Goal: Information Seeking & Learning: Learn about a topic

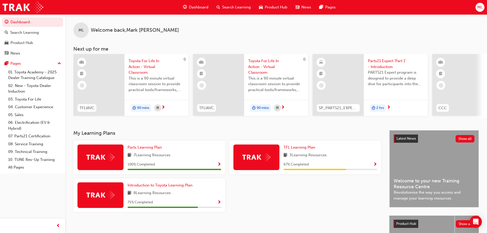
click at [244, 7] on span "Search Learning" at bounding box center [236, 7] width 29 height 6
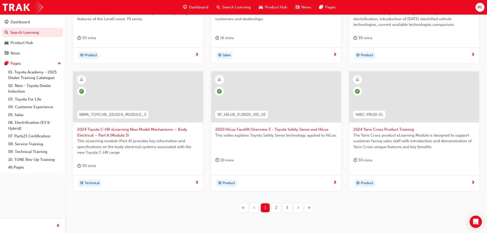
scroll to position [190, 0]
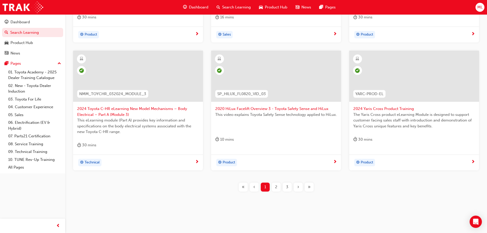
click at [299, 186] on span "›" at bounding box center [298, 187] width 2 height 6
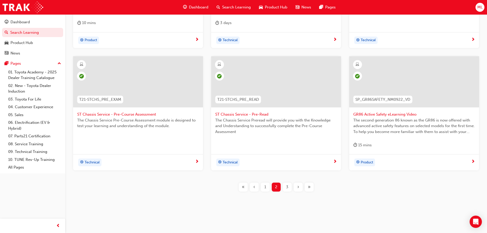
click at [298, 187] on span "›" at bounding box center [298, 187] width 2 height 6
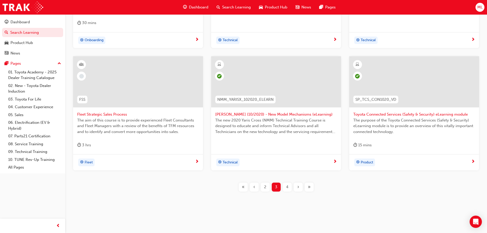
click at [298, 187] on span "›" at bounding box center [298, 187] width 2 height 6
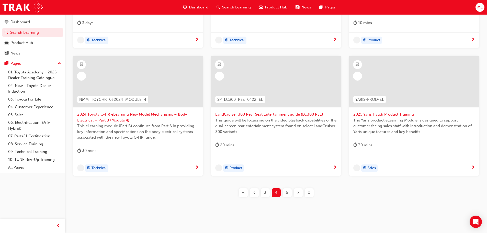
scroll to position [190, 0]
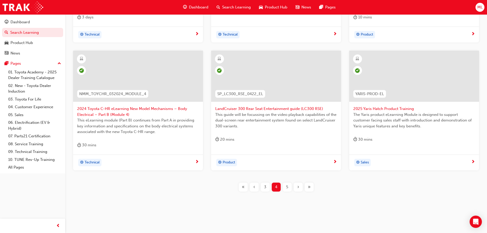
click at [297, 186] on div "›" at bounding box center [298, 187] width 9 height 9
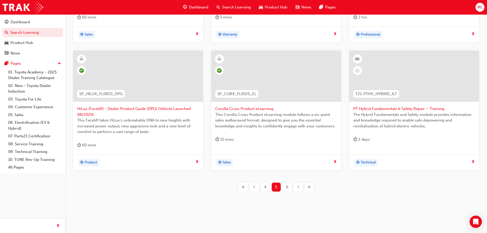
click at [297, 186] on span "›" at bounding box center [298, 187] width 2 height 6
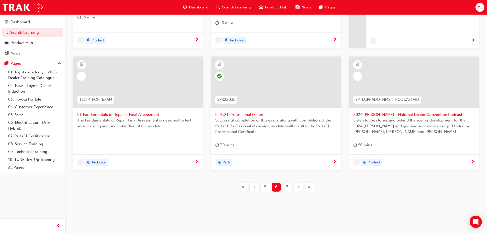
click at [297, 186] on span "›" at bounding box center [298, 187] width 2 height 6
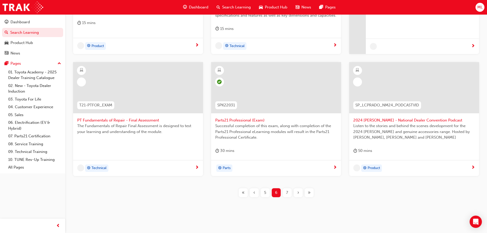
click at [297, 190] on span "›" at bounding box center [298, 193] width 2 height 6
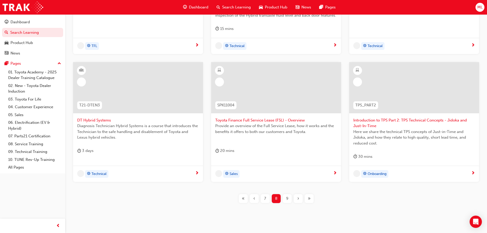
scroll to position [190, 0]
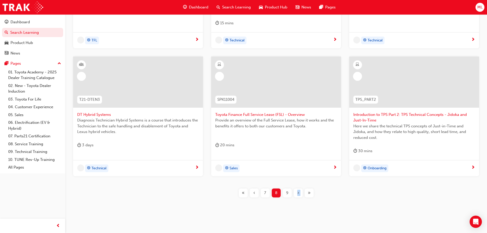
click at [297, 186] on div "TFLR2025PT2 Leading Reignite Part 2 - Virtual Classroom TFLR2025PT2 Leading TFL…" at bounding box center [275, 67] width 405 height 277
click at [299, 193] on div "›" at bounding box center [298, 192] width 9 height 9
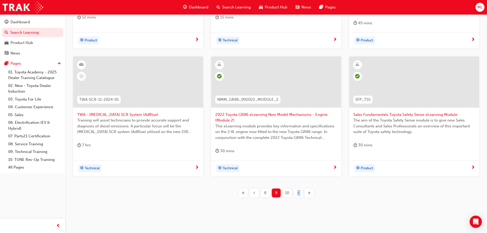
click at [299, 193] on span "›" at bounding box center [298, 193] width 2 height 6
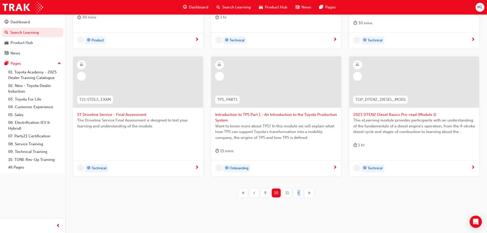
click at [299, 193] on span "›" at bounding box center [298, 193] width 2 height 6
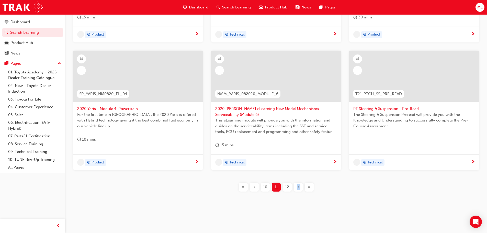
click at [299, 193] on div "SP_RV4HACE_NM0519_RS_VID01 RAV4 & HiAce Roadshow: Opening Business Session Open…" at bounding box center [275, 64] width 405 height 271
click at [298, 189] on span "›" at bounding box center [298, 187] width 2 height 6
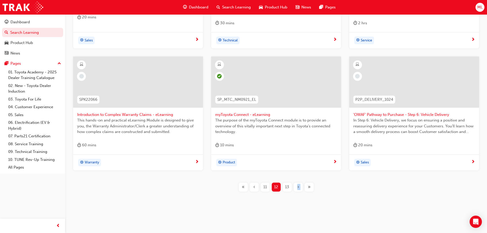
click at [298, 189] on span "›" at bounding box center [298, 187] width 2 height 6
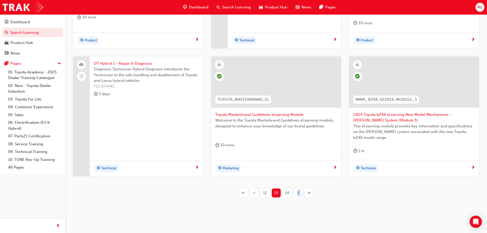
click at [298, 191] on span "›" at bounding box center [298, 193] width 2 height 6
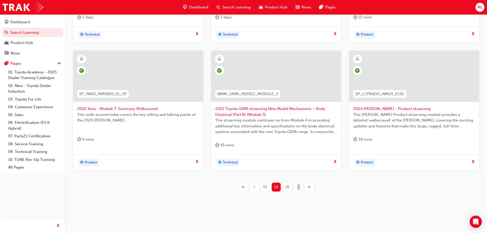
click at [298, 187] on span "›" at bounding box center [298, 187] width 2 height 6
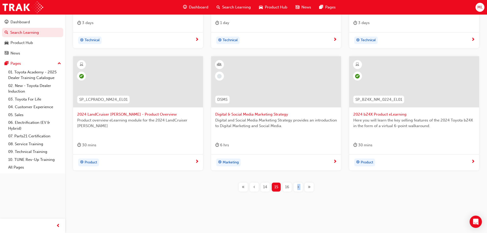
click at [298, 187] on span "›" at bounding box center [298, 187] width 2 height 6
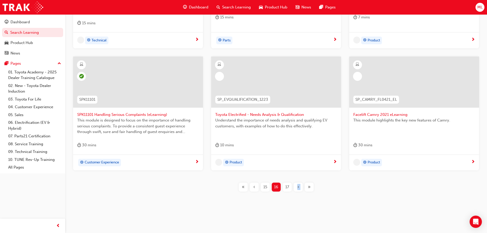
click at [298, 187] on span "›" at bounding box center [298, 187] width 2 height 6
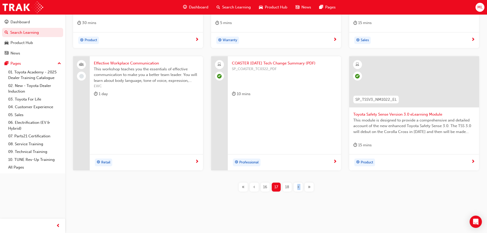
click at [298, 187] on span "›" at bounding box center [298, 187] width 2 height 6
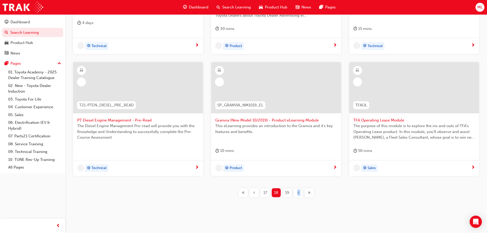
scroll to position [190, 0]
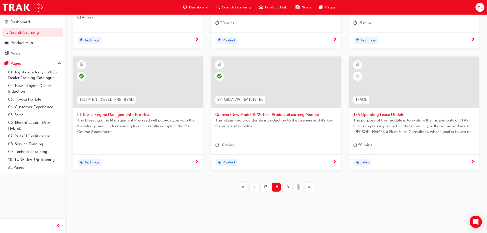
click at [298, 187] on span "›" at bounding box center [298, 187] width 2 height 6
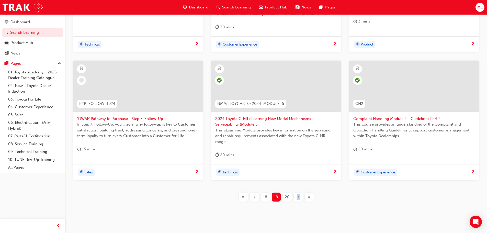
scroll to position [190, 0]
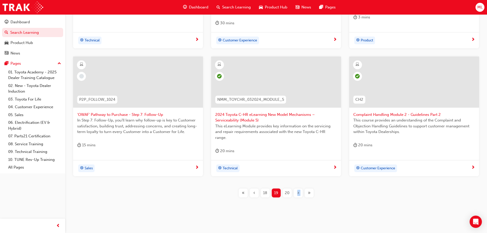
click at [123, 112] on span "'OWAF' Pathway to Purchase - Step 7: Follow-Up" at bounding box center [138, 115] width 122 height 6
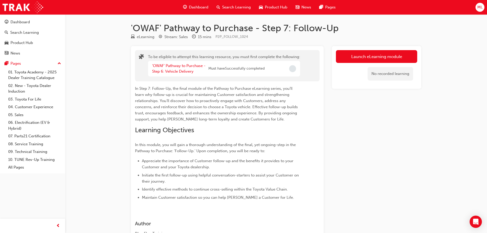
scroll to position [26, 0]
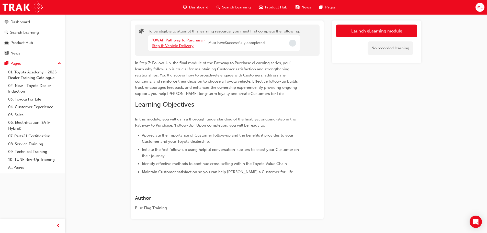
click at [183, 39] on link "'OWAF' Pathway to Purchase - Step 6: Vehicle Delivery" at bounding box center [178, 43] width 53 height 10
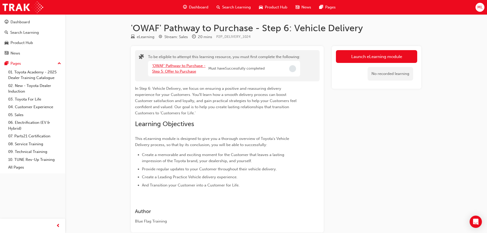
click at [174, 66] on link "'OWAF' Pathway to Purchase - Step 5: Offer to Purchase" at bounding box center [178, 68] width 53 height 10
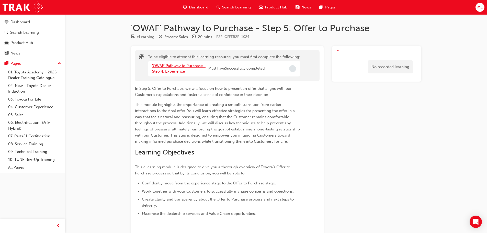
click at [174, 66] on link "'OWAF' Pathway to Purchase - Step 4: Experience" at bounding box center [178, 68] width 53 height 10
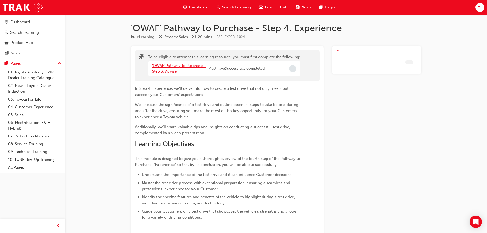
click at [174, 66] on link "'OWAF' Pathway to Purchase - Step 3: Advise" at bounding box center [178, 68] width 53 height 10
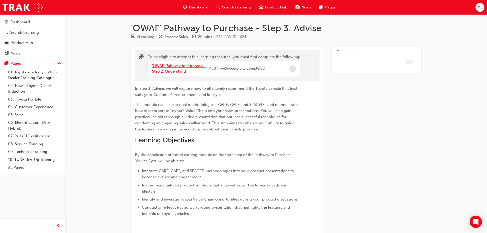
click at [174, 66] on link "'OWAF' Pathway to Purchase - Step 2: Understand" at bounding box center [178, 68] width 53 height 10
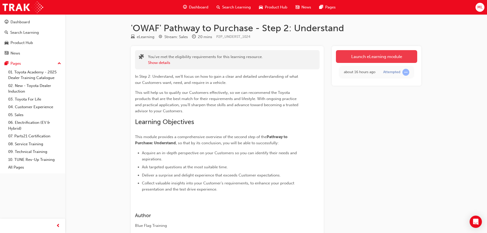
click at [366, 59] on link "Launch eLearning module" at bounding box center [376, 56] width 81 height 13
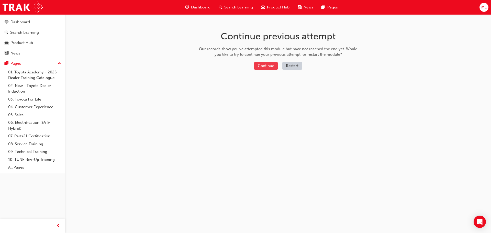
click at [274, 64] on button "Continue" at bounding box center [266, 66] width 24 height 8
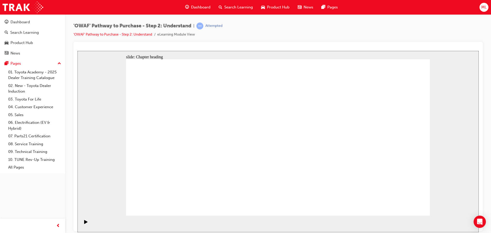
click at [397, 37] on div "'OWAF' Pathway to Purchase - Step 2: Understand | Attempted 'OWAF' Pathway to P…" at bounding box center [277, 31] width 409 height 19
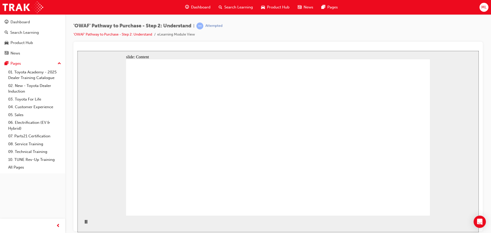
click at [83, 224] on div "Pause (Ctrl+Alt+P)" at bounding box center [86, 224] width 9 height 9
click at [85, 224] on icon "Play (Ctrl+Alt+P)" at bounding box center [86, 222] width 4 height 4
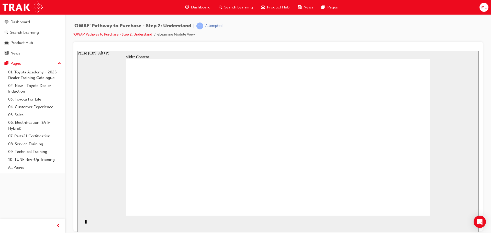
click at [85, 223] on icon "Pause (Ctrl+Alt+P)" at bounding box center [86, 222] width 2 height 4
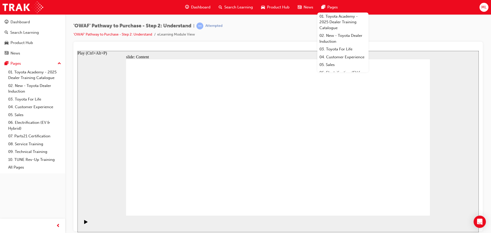
click at [84, 223] on icon "Play (Ctrl+Alt+P)" at bounding box center [85, 222] width 3 height 4
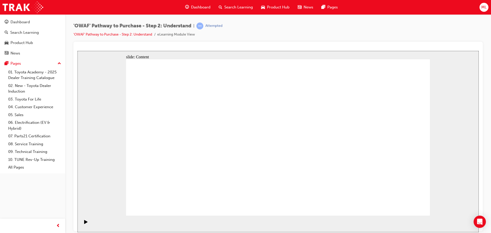
click at [85, 223] on rect "Pause (Ctrl+Alt+P)" at bounding box center [85, 222] width 1 height 4
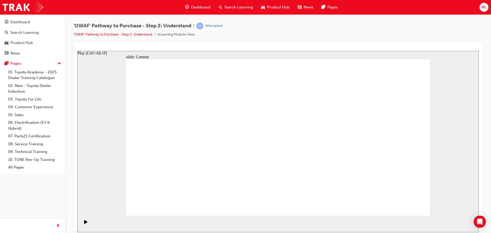
click at [84, 223] on icon "Play (Ctrl+Alt+P)" at bounding box center [85, 222] width 3 height 4
click at [85, 223] on icon "Pause (Ctrl+Alt+P)" at bounding box center [86, 222] width 2 height 4
click at [84, 222] on icon "Play (Ctrl+Alt+P)" at bounding box center [85, 222] width 3 height 4
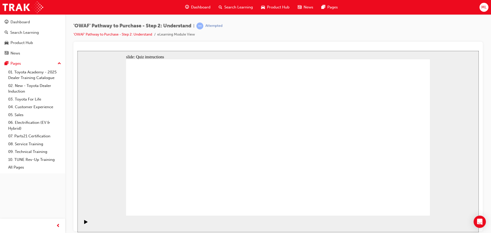
drag, startPoint x: 374, startPoint y: 152, endPoint x: 201, endPoint y: 151, distance: 173.6
drag, startPoint x: 381, startPoint y: 153, endPoint x: 198, endPoint y: 150, distance: 183.6
drag, startPoint x: 377, startPoint y: 155, endPoint x: 295, endPoint y: 155, distance: 82.3
drag, startPoint x: 383, startPoint y: 155, endPoint x: 299, endPoint y: 154, distance: 83.8
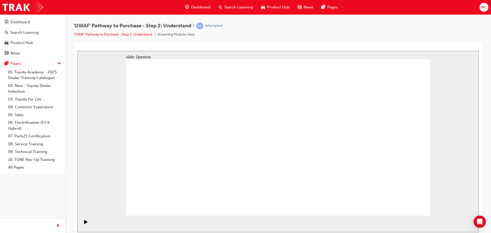
drag, startPoint x: 386, startPoint y: 153, endPoint x: 201, endPoint y: 151, distance: 184.6
drag, startPoint x: 385, startPoint y: 151, endPoint x: 209, endPoint y: 152, distance: 176.1
drag, startPoint x: 383, startPoint y: 155, endPoint x: 207, endPoint y: 155, distance: 175.4
drag, startPoint x: 384, startPoint y: 158, endPoint x: 207, endPoint y: 157, distance: 177.4
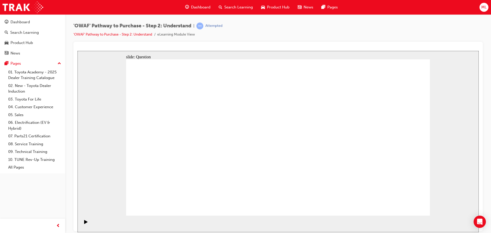
drag, startPoint x: 383, startPoint y: 148, endPoint x: 296, endPoint y: 151, distance: 87.5
drag, startPoint x: 377, startPoint y: 155, endPoint x: 199, endPoint y: 157, distance: 177.9
drag, startPoint x: 388, startPoint y: 156, endPoint x: 303, endPoint y: 154, distance: 85.1
drag, startPoint x: 390, startPoint y: 155, endPoint x: 308, endPoint y: 155, distance: 82.3
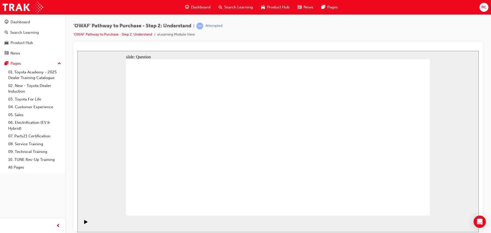
drag, startPoint x: 392, startPoint y: 151, endPoint x: 301, endPoint y: 152, distance: 90.5
drag, startPoint x: 382, startPoint y: 152, endPoint x: 197, endPoint y: 149, distance: 185.6
drag, startPoint x: 384, startPoint y: 159, endPoint x: 206, endPoint y: 155, distance: 178.5
drag, startPoint x: 382, startPoint y: 155, endPoint x: 201, endPoint y: 156, distance: 180.5
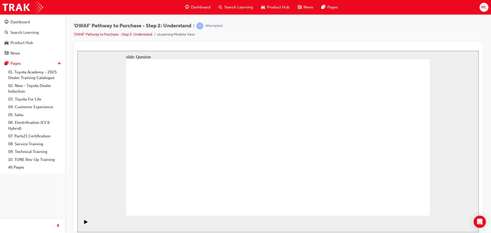
drag, startPoint x: 193, startPoint y: 187, endPoint x: 213, endPoint y: 124, distance: 66.0
drag, startPoint x: 245, startPoint y: 200, endPoint x: 270, endPoint y: 123, distance: 80.7
drag, startPoint x: 305, startPoint y: 175, endPoint x: 340, endPoint y: 129, distance: 58.1
drag, startPoint x: 351, startPoint y: 202, endPoint x: 274, endPoint y: 142, distance: 97.8
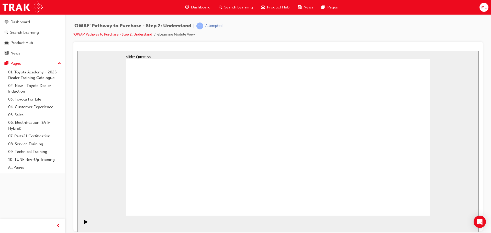
checkbox input "true"
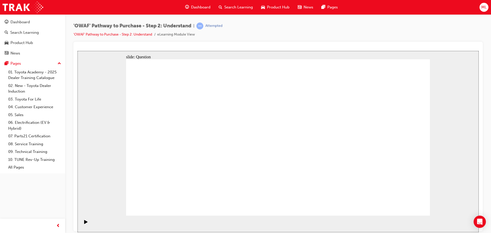
checkbox input "true"
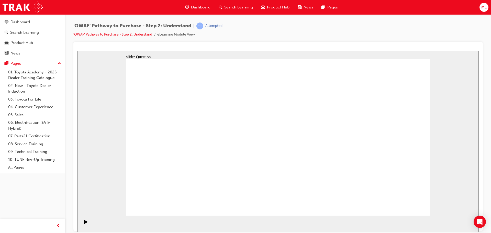
checkbox input "true"
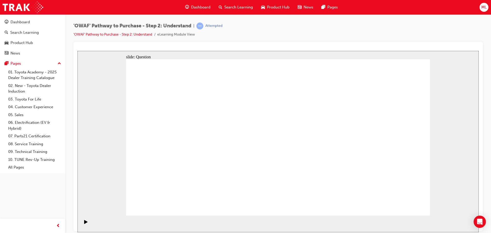
radio input "true"
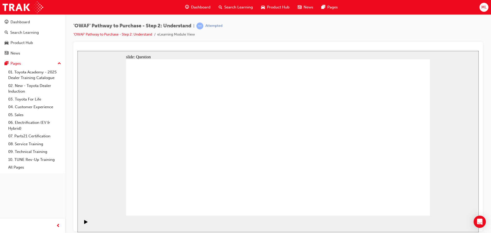
drag, startPoint x: 187, startPoint y: 116, endPoint x: 278, endPoint y: 176, distance: 109.3
drag, startPoint x: 399, startPoint y: 115, endPoint x: 252, endPoint y: 174, distance: 159.1
drag, startPoint x: 160, startPoint y: 117, endPoint x: 340, endPoint y: 175, distance: 189.1
drag, startPoint x: 309, startPoint y: 118, endPoint x: 188, endPoint y: 177, distance: 134.4
drag, startPoint x: 366, startPoint y: 121, endPoint x: 186, endPoint y: 179, distance: 188.8
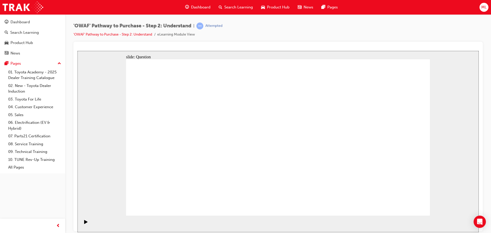
drag, startPoint x: 188, startPoint y: 179, endPoint x: 307, endPoint y: 180, distance: 119.1
drag, startPoint x: 310, startPoint y: 121, endPoint x: 190, endPoint y: 181, distance: 133.8
drag, startPoint x: 334, startPoint y: 118, endPoint x: 218, endPoint y: 177, distance: 130.0
drag, startPoint x: 214, startPoint y: 122, endPoint x: 392, endPoint y: 181, distance: 187.9
drag, startPoint x: 246, startPoint y: 121, endPoint x: 368, endPoint y: 181, distance: 135.7
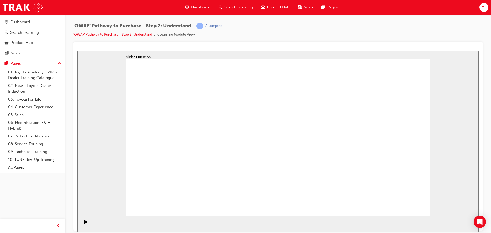
drag, startPoint x: 281, startPoint y: 121, endPoint x: 158, endPoint y: 183, distance: 137.2
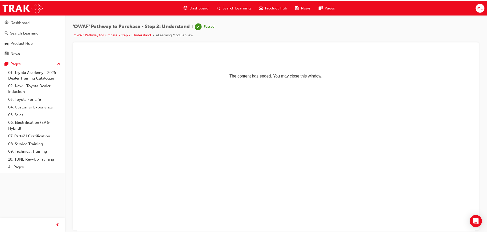
scroll to position [0, 0]
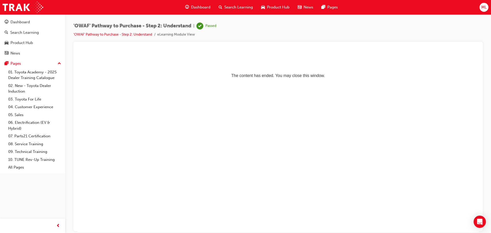
click at [247, 9] on span "Search Learning" at bounding box center [238, 7] width 29 height 6
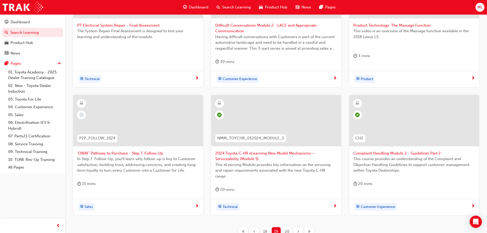
scroll to position [153, 0]
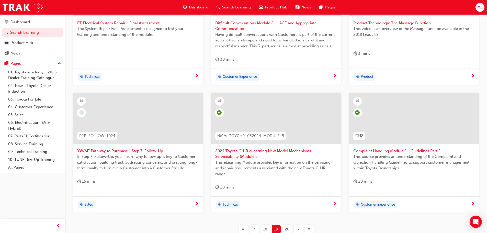
click at [142, 149] on span "'OWAF' Pathway to Purchase - Step 7: Follow-Up" at bounding box center [138, 151] width 122 height 6
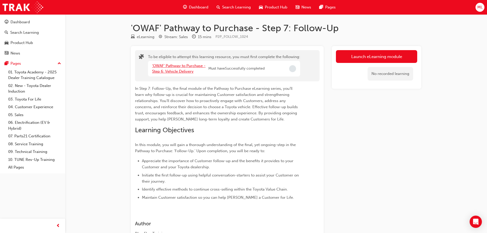
click at [181, 71] on link "'OWAF' Pathway to Purchase - Step 6: Vehicle Delivery" at bounding box center [178, 68] width 53 height 10
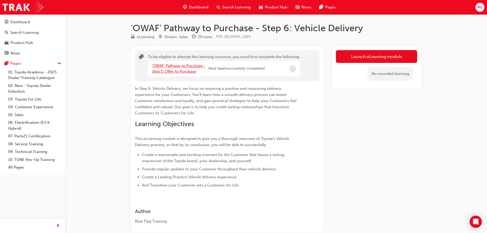
click at [180, 70] on link "'OWAF' Pathway to Purchase - Step 5: Offer to Purchase" at bounding box center [178, 68] width 53 height 10
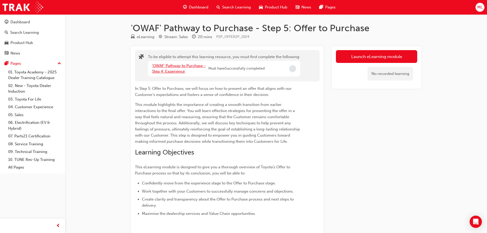
click at [180, 70] on link "'OWAF' Pathway to Purchase - Step 4: Experience" at bounding box center [178, 68] width 53 height 10
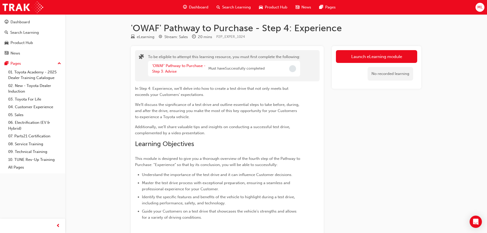
click at [175, 68] on div "'OWAF' Pathway to Purchase - Step 3: Advise" at bounding box center [180, 69] width 56 height 12
click at [168, 66] on link "'OWAF' Pathway to Purchase - Step 3: Advise" at bounding box center [178, 68] width 53 height 10
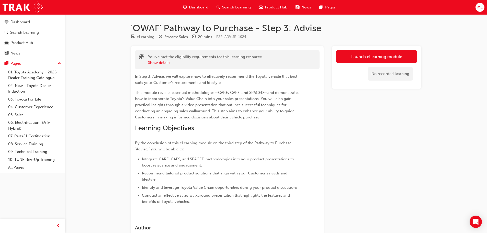
click at [390, 53] on link "Launch eLearning module" at bounding box center [376, 56] width 81 height 13
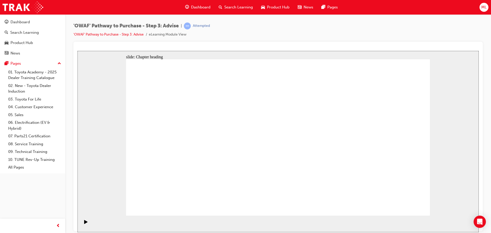
click at [86, 224] on div "Pause (Ctrl+Alt+P)" at bounding box center [86, 224] width 9 height 9
click at [84, 223] on icon "Play (Ctrl+Alt+P)" at bounding box center [85, 222] width 3 height 4
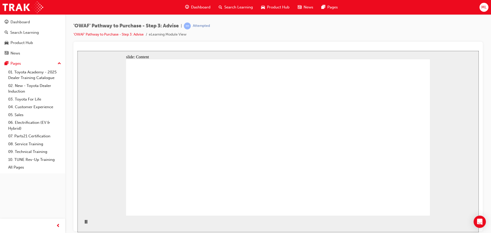
click at [85, 223] on rect "Pause (Ctrl+Alt+P)" at bounding box center [85, 222] width 1 height 4
click at [84, 223] on icon "Play (Ctrl+Alt+P)" at bounding box center [85, 222] width 3 height 4
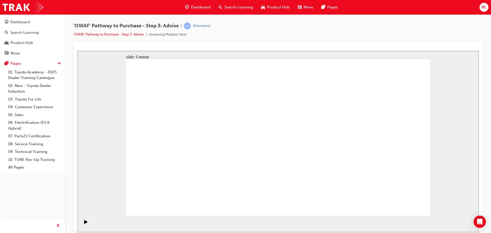
drag, startPoint x: 399, startPoint y: 200, endPoint x: 399, endPoint y: 206, distance: 5.6
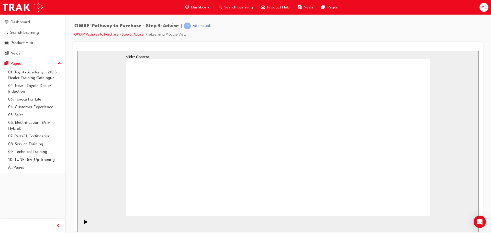
click at [278, 29] on div "'OWAF' Pathway to Purchase - Step 3: Advise | Attempted 'OWAF' Pathway to Purch…" at bounding box center [277, 31] width 409 height 19
click at [109, 150] on div "slide: Content Group 1 Rectangle 1 Another home renovation, only 12 months in t…" at bounding box center [277, 141] width 401 height 181
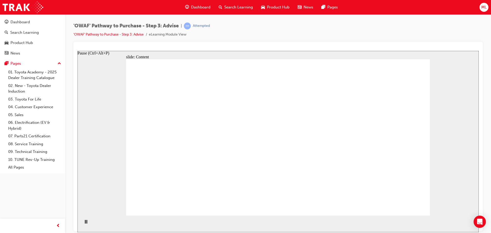
click at [83, 222] on div "Pause (Ctrl+Alt+P)" at bounding box center [86, 224] width 9 height 9
click at [84, 223] on icon "Play (Ctrl+Alt+P)" at bounding box center [85, 222] width 3 height 4
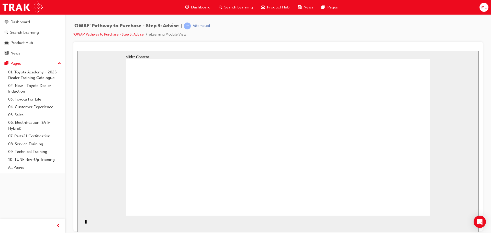
drag, startPoint x: 379, startPoint y: 90, endPoint x: 381, endPoint y: 72, distance: 18.5
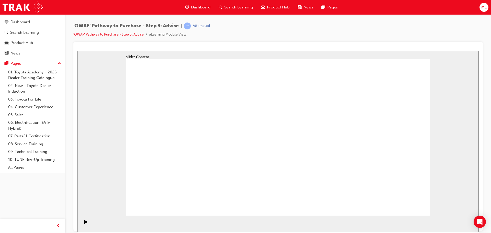
drag, startPoint x: 407, startPoint y: 209, endPoint x: 405, endPoint y: 207, distance: 2.7
drag, startPoint x: 282, startPoint y: 187, endPoint x: 194, endPoint y: 122, distance: 110.0
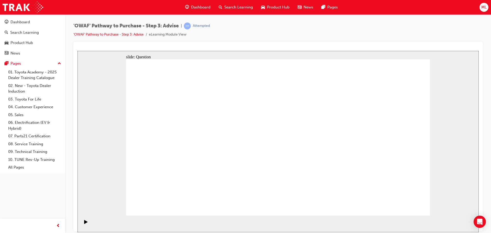
drag, startPoint x: 358, startPoint y: 188, endPoint x: 182, endPoint y: 144, distance: 181.2
drag, startPoint x: 188, startPoint y: 190, endPoint x: 191, endPoint y: 169, distance: 20.9
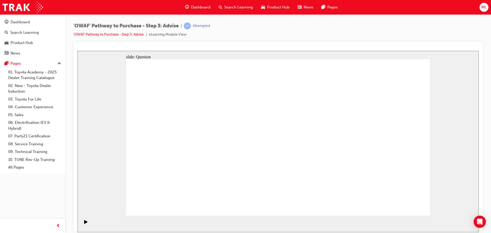
drag, startPoint x: 215, startPoint y: 187, endPoint x: 248, endPoint y: 126, distance: 68.6
drag, startPoint x: 276, startPoint y: 186, endPoint x: 195, endPoint y: 139, distance: 93.7
drag, startPoint x: 336, startPoint y: 200, endPoint x: 331, endPoint y: 139, distance: 61.4
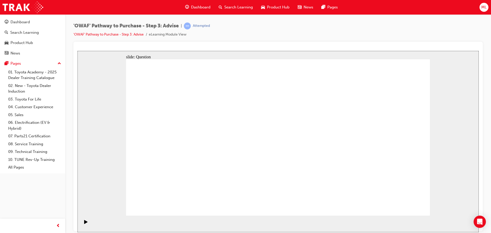
drag, startPoint x: 322, startPoint y: 136, endPoint x: 338, endPoint y: 202, distance: 68.5
drag, startPoint x: 332, startPoint y: 171, endPoint x: 325, endPoint y: 140, distance: 31.7
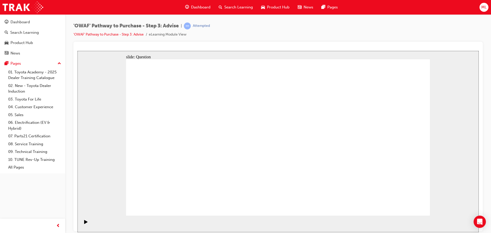
drag, startPoint x: 372, startPoint y: 152, endPoint x: 282, endPoint y: 149, distance: 90.0
drag, startPoint x: 381, startPoint y: 151, endPoint x: 200, endPoint y: 147, distance: 181.0
drag, startPoint x: 380, startPoint y: 147, endPoint x: 290, endPoint y: 146, distance: 89.2
drag, startPoint x: 383, startPoint y: 151, endPoint x: 295, endPoint y: 150, distance: 87.9
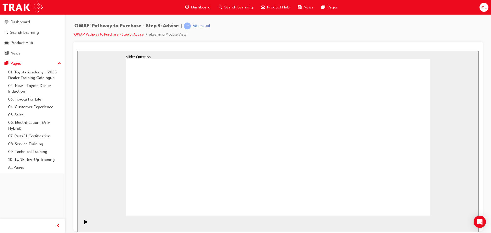
drag, startPoint x: 383, startPoint y: 154, endPoint x: 293, endPoint y: 154, distance: 89.7
drag, startPoint x: 384, startPoint y: 157, endPoint x: 196, endPoint y: 157, distance: 188.7
drag, startPoint x: 381, startPoint y: 153, endPoint x: 199, endPoint y: 152, distance: 181.2
drag, startPoint x: 386, startPoint y: 156, endPoint x: 205, endPoint y: 153, distance: 181.3
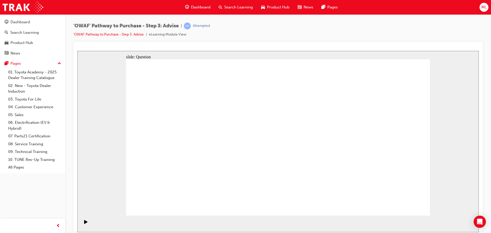
drag, startPoint x: 168, startPoint y: 116, endPoint x: 304, endPoint y: 126, distance: 135.9
drag, startPoint x: 177, startPoint y: 141, endPoint x: 298, endPoint y: 140, distance: 121.2
drag, startPoint x: 179, startPoint y: 167, endPoint x: 302, endPoint y: 147, distance: 125.1
drag, startPoint x: 225, startPoint y: 145, endPoint x: 310, endPoint y: 148, distance: 84.7
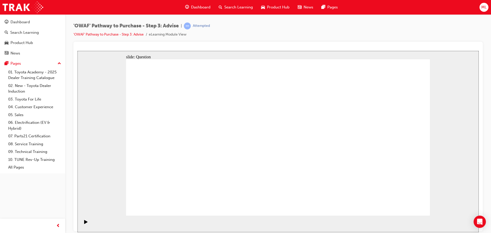
drag, startPoint x: 221, startPoint y: 169, endPoint x: 334, endPoint y: 146, distance: 115.4
drag, startPoint x: 400, startPoint y: 122, endPoint x: 251, endPoint y: 181, distance: 160.5
drag, startPoint x: 249, startPoint y: 117, endPoint x: 252, endPoint y: 116, distance: 3.0
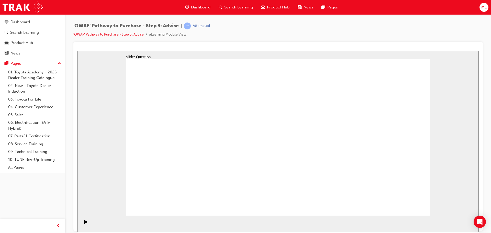
drag, startPoint x: 339, startPoint y: 118, endPoint x: 220, endPoint y: 175, distance: 132.6
drag, startPoint x: 189, startPoint y: 122, endPoint x: 280, endPoint y: 181, distance: 108.7
drag, startPoint x: 277, startPoint y: 121, endPoint x: 156, endPoint y: 181, distance: 134.9
drag, startPoint x: 310, startPoint y: 119, endPoint x: 189, endPoint y: 178, distance: 134.2
drag, startPoint x: 368, startPoint y: 119, endPoint x: 310, endPoint y: 174, distance: 79.8
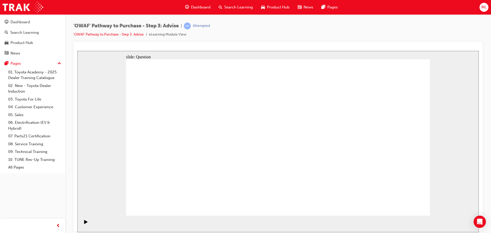
drag, startPoint x: 216, startPoint y: 120, endPoint x: 393, endPoint y: 180, distance: 187.1
drag, startPoint x: 251, startPoint y: 121, endPoint x: 365, endPoint y: 177, distance: 127.1
drag, startPoint x: 162, startPoint y: 117, endPoint x: 344, endPoint y: 174, distance: 190.5
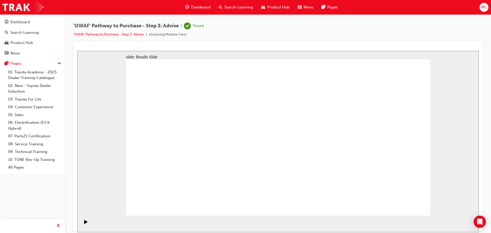
click at [233, 8] on span "Search Learning" at bounding box center [238, 7] width 29 height 6
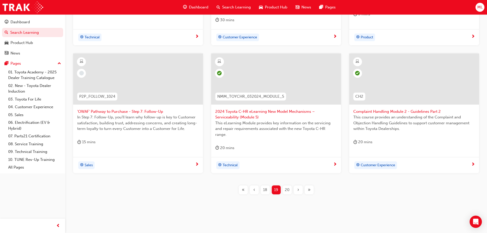
scroll to position [196, 0]
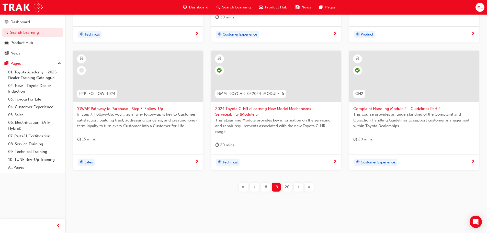
click at [106, 108] on span "'OWAF' Pathway to Purchase - Step 7: Follow-Up" at bounding box center [138, 109] width 122 height 6
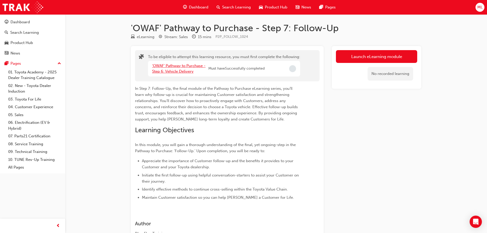
click at [167, 69] on link "'OWAF' Pathway to Purchase - Step 6: Vehicle Delivery" at bounding box center [178, 68] width 53 height 10
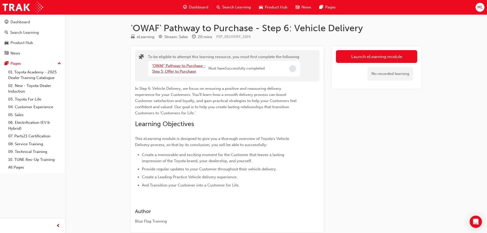
click at [167, 69] on link "'OWAF' Pathway to Purchase - Step 5: Offer to Purchase" at bounding box center [178, 68] width 53 height 10
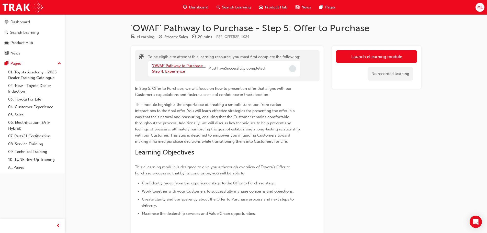
click at [167, 69] on link "'OWAF' Pathway to Purchase - Step 4: Experience" at bounding box center [178, 68] width 53 height 10
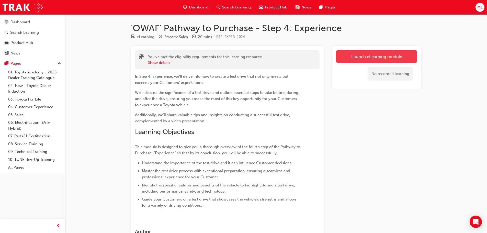
click at [369, 54] on link "Launch eLearning module" at bounding box center [376, 56] width 81 height 13
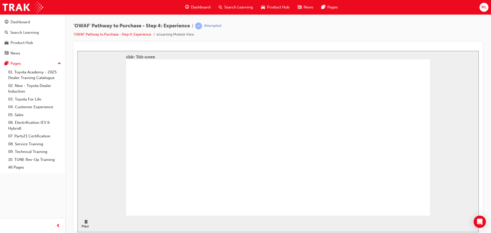
click at [83, 224] on div "Pause (Ctrl+Alt+P)" at bounding box center [86, 224] width 9 height 9
click at [84, 223] on icon "Play (Ctrl+Alt+P)" at bounding box center [85, 222] width 3 height 4
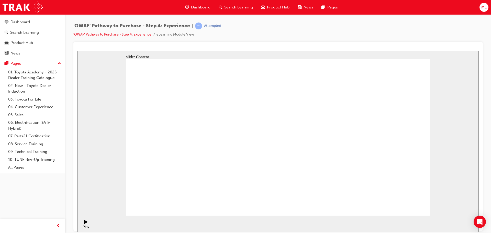
click at [86, 224] on div "Pause (Ctrl+Alt+P)" at bounding box center [86, 228] width 9 height 8
click at [82, 223] on div "Play (Ctrl+Alt+P)" at bounding box center [86, 224] width 9 height 9
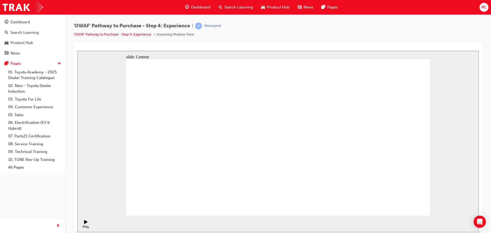
click at [86, 223] on rect "Pause (Ctrl+Alt+P)" at bounding box center [86, 222] width 1 height 4
click at [85, 223] on icon "Play (Ctrl+Alt+P)" at bounding box center [85, 222] width 3 height 4
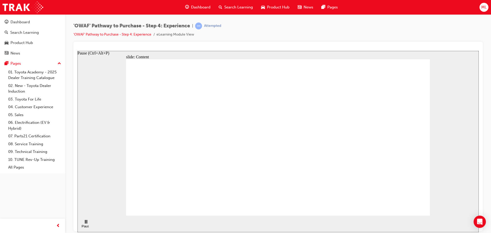
click at [84, 224] on div "Pause (Ctrl+Alt+P)" at bounding box center [86, 228] width 9 height 8
click at [84, 223] on icon "Play (Ctrl+Alt+P)" at bounding box center [85, 222] width 3 height 4
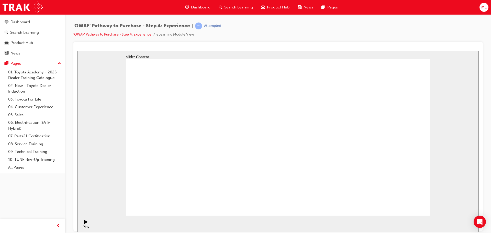
click at [83, 224] on div "Play (Ctrl+Alt+P)" at bounding box center [86, 228] width 9 height 8
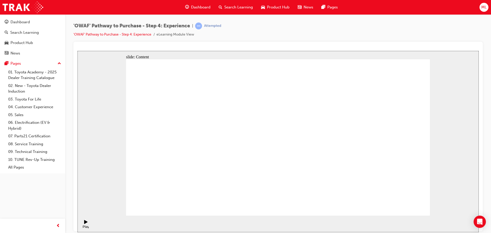
drag, startPoint x: 246, startPoint y: 192, endPoint x: 248, endPoint y: 189, distance: 3.7
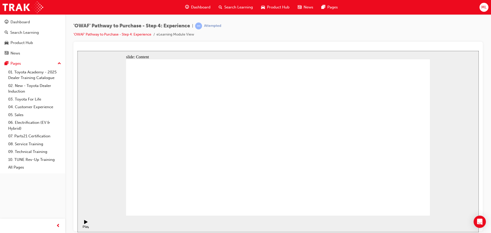
drag, startPoint x: 369, startPoint y: 98, endPoint x: 385, endPoint y: 98, distance: 15.8
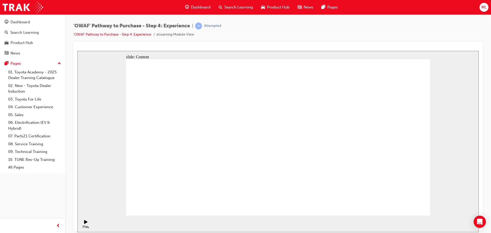
click at [86, 224] on div "Pause (Ctrl+Alt+P)" at bounding box center [86, 228] width 9 height 8
click at [82, 224] on div "Play (Ctrl+Alt+P)" at bounding box center [86, 228] width 9 height 8
